Goal: Information Seeking & Learning: Learn about a topic

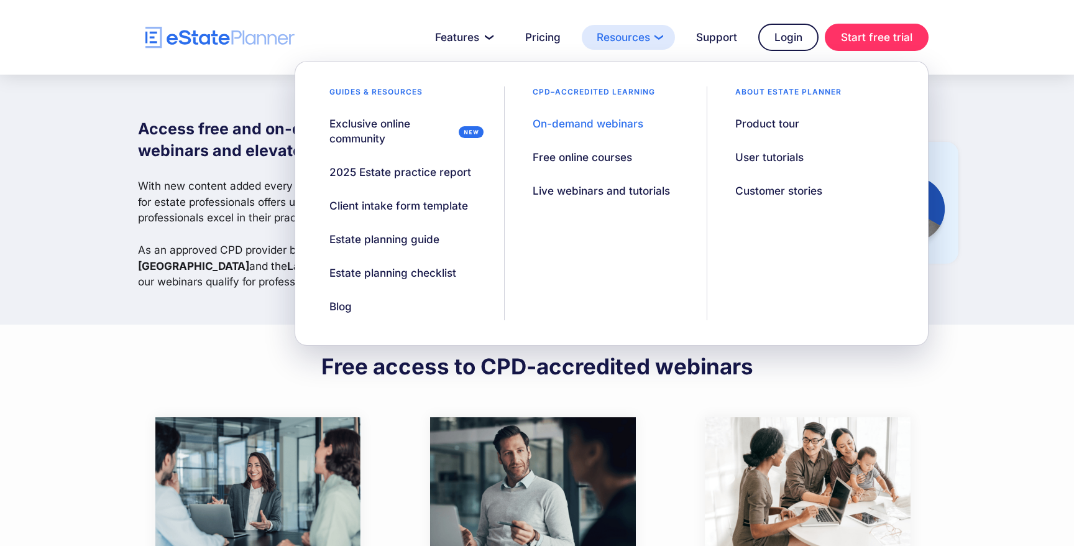
click at [630, 37] on link "Resources" at bounding box center [628, 37] width 93 height 25
click at [602, 125] on div "On-demand webinars" at bounding box center [587, 123] width 111 height 15
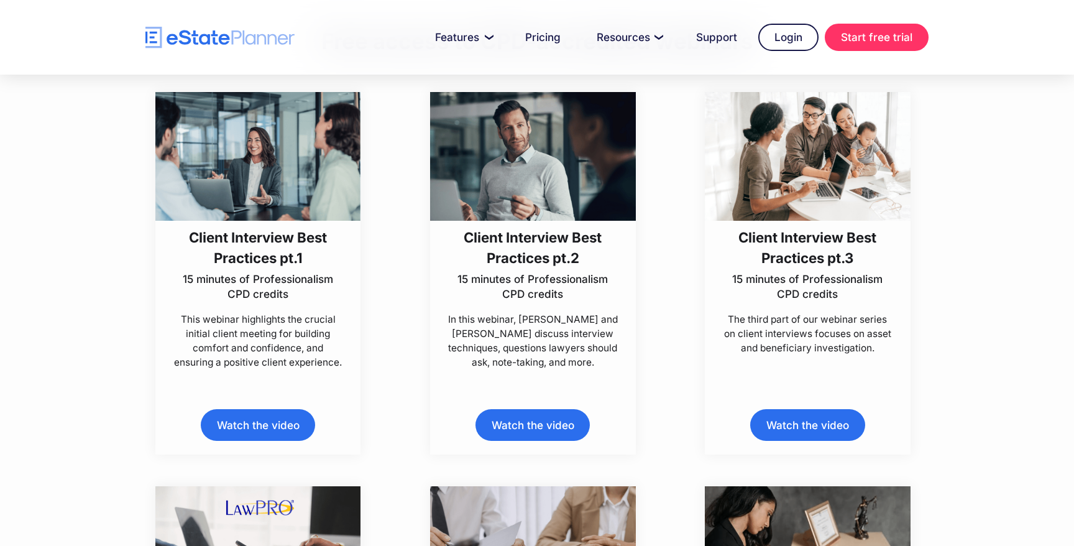
scroll to position [326, 0]
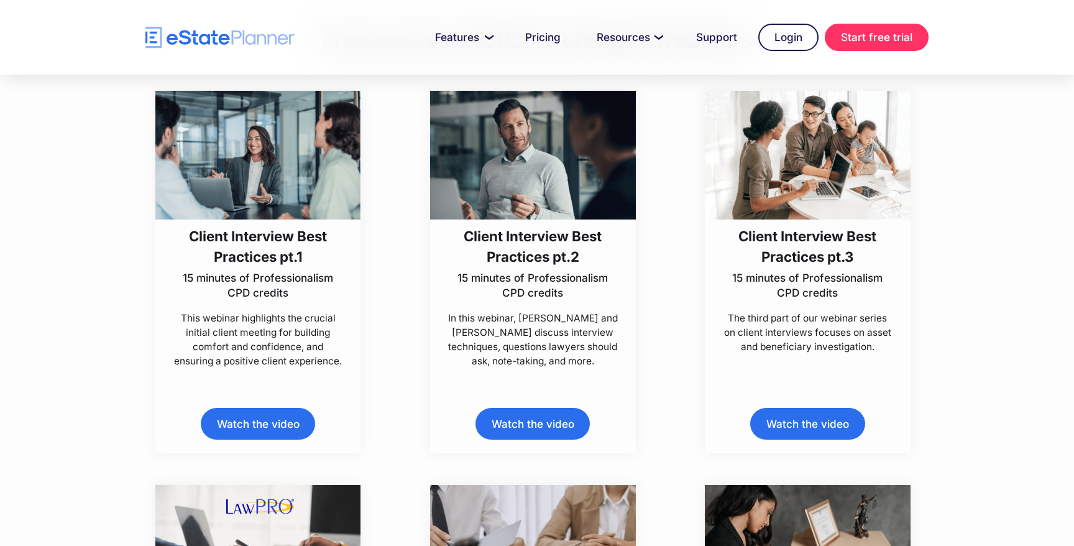
click at [554, 316] on p "In this webinar, [PERSON_NAME] and [PERSON_NAME] discuss interview techniques, …" at bounding box center [532, 340] width 171 height 58
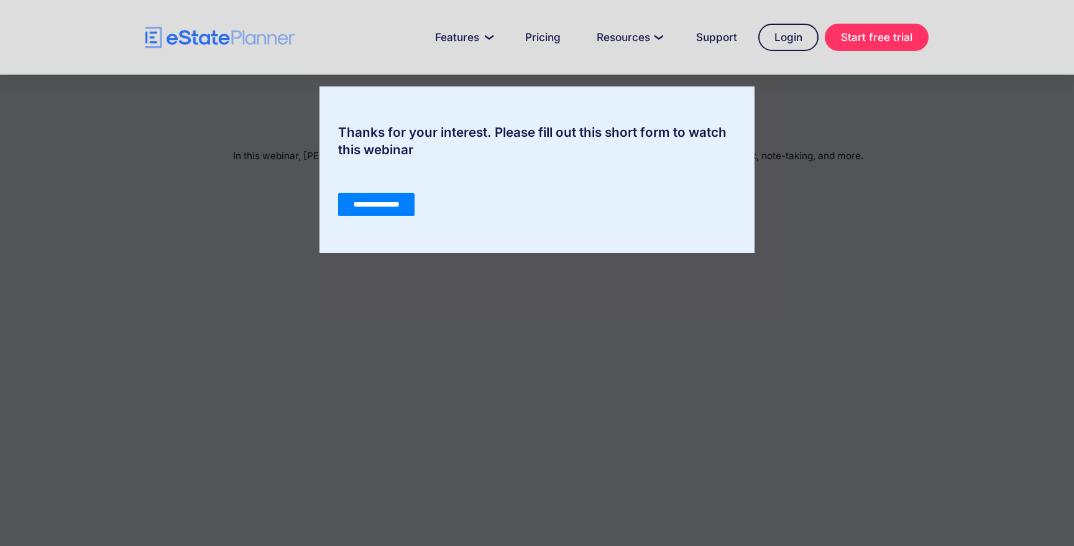
scroll to position [25, 0]
click at [392, 205] on input "**********" at bounding box center [376, 205] width 76 height 24
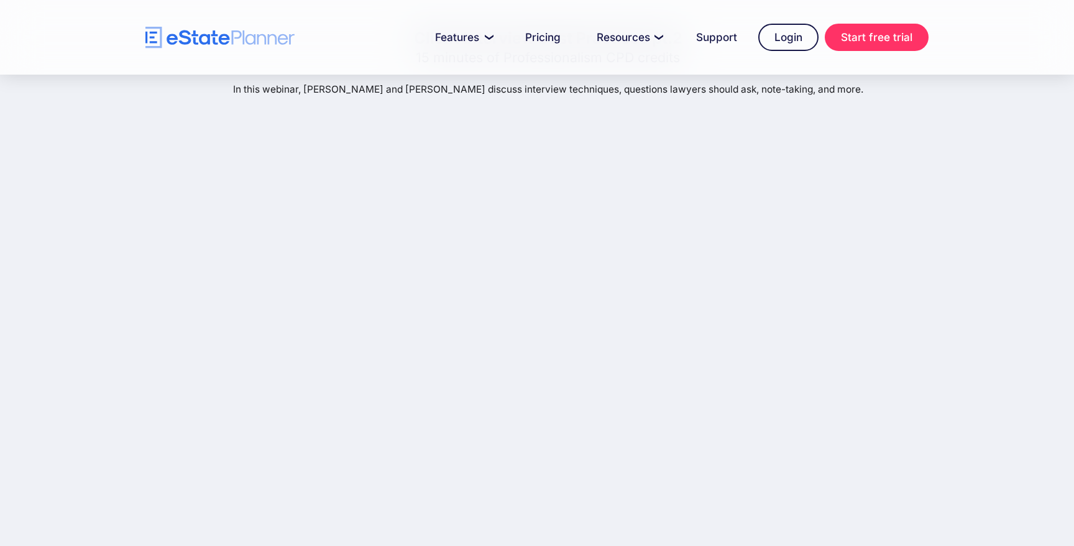
scroll to position [99, 0]
